Goal: Complete application form

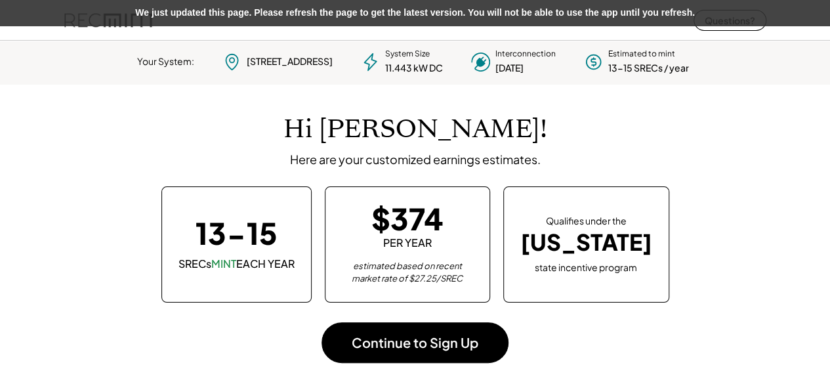
scroll to position [184, 366]
click at [87, 41] on div at bounding box center [415, 40] width 830 height 1
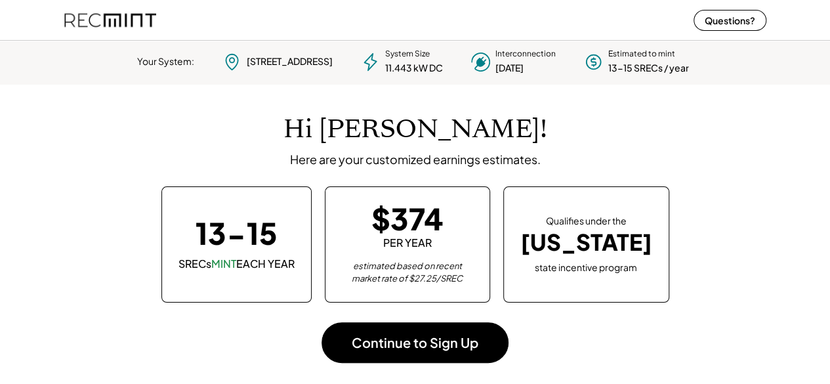
click at [85, 18] on img at bounding box center [110, 20] width 92 height 35
